Goal: Transaction & Acquisition: Purchase product/service

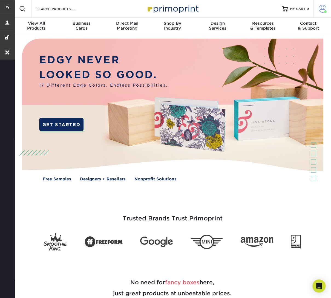
click at [321, 11] on span at bounding box center [323, 9] width 8 height 8
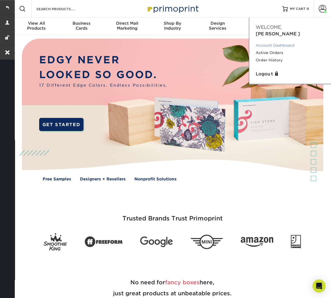
click at [283, 42] on link "Account Dashboard" at bounding box center [290, 45] width 69 height 7
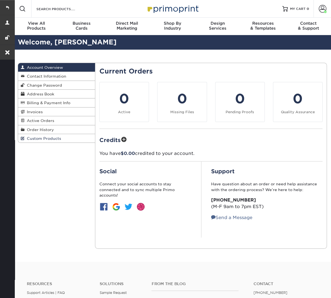
click at [47, 136] on span "Custom Products" at bounding box center [43, 138] width 36 height 4
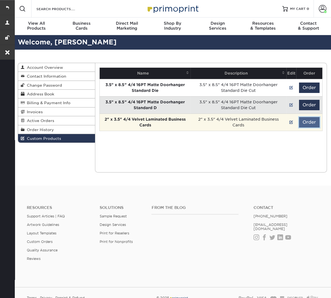
click at [310, 122] on button "Order" at bounding box center [309, 122] width 21 height 10
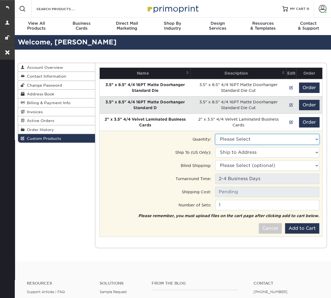
click at [249, 138] on select "Please Select 250 - $120.00" at bounding box center [268, 139] width 104 height 10
select select "0"
type input "Ground: $26.88"
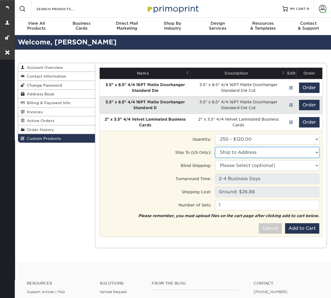
click at [252, 155] on select "Ship to Address 25750 Ne 2180th Rd, Garnett, KS 159 Laidacker Rd, Milton, PA 31…" at bounding box center [268, 152] width 104 height 10
select select "285028"
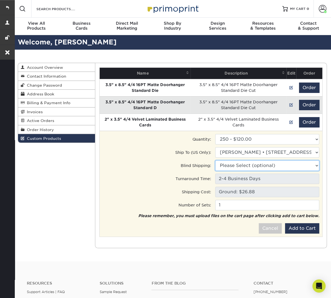
click at [237, 165] on select "Please Select (optional) 25750 Ne 2180th Rd, Garnett, KS 159 Laidacker Rd, Milt…" at bounding box center [268, 165] width 104 height 10
select select "272155"
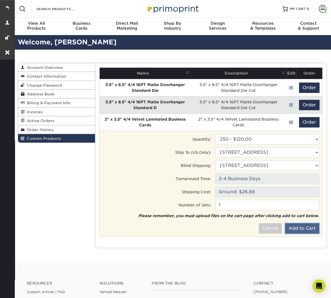
click at [298, 228] on button "Add to Cart" at bounding box center [302, 228] width 34 height 10
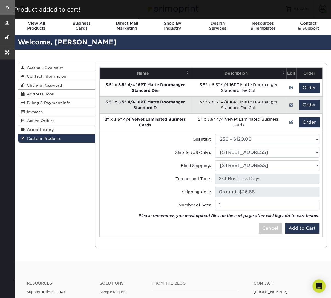
click at [10, 7] on link at bounding box center [7, 7] width 15 height 15
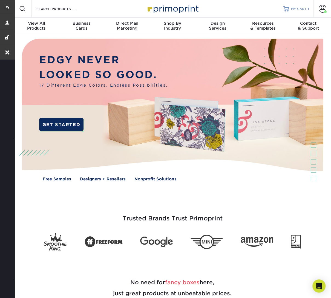
click at [301, 7] on span "MY CART" at bounding box center [299, 9] width 16 height 5
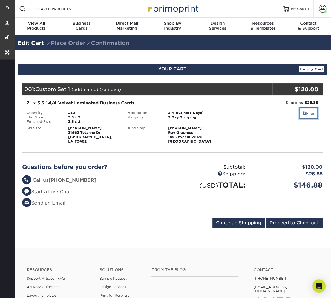
click at [303, 114] on span at bounding box center [305, 113] width 4 height 4
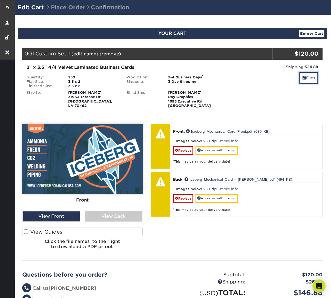
scroll to position [67, 0]
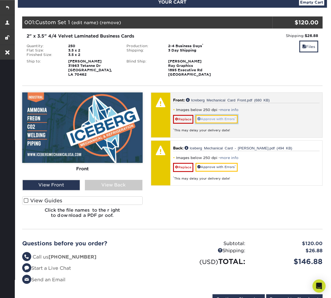
click at [224, 119] on link "Approve with Errors *" at bounding box center [217, 119] width 42 height 8
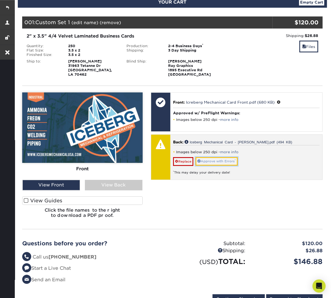
click at [222, 163] on link "Approve with Errors *" at bounding box center [217, 161] width 42 height 8
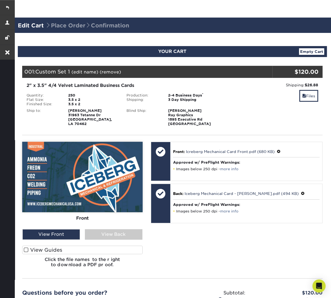
scroll to position [0, 0]
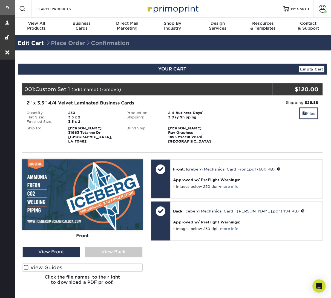
click at [7, 6] on link at bounding box center [7, 7] width 15 height 15
